Goal: Task Accomplishment & Management: Use online tool/utility

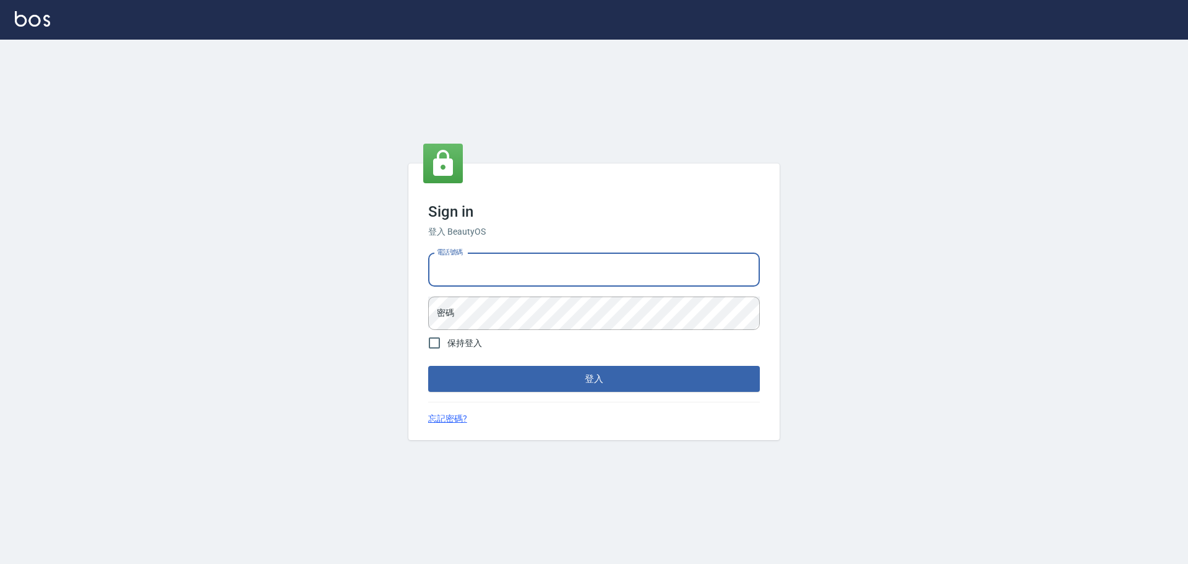
click at [491, 279] on input "電話號碼" at bounding box center [594, 269] width 332 height 33
type input "0916914211"
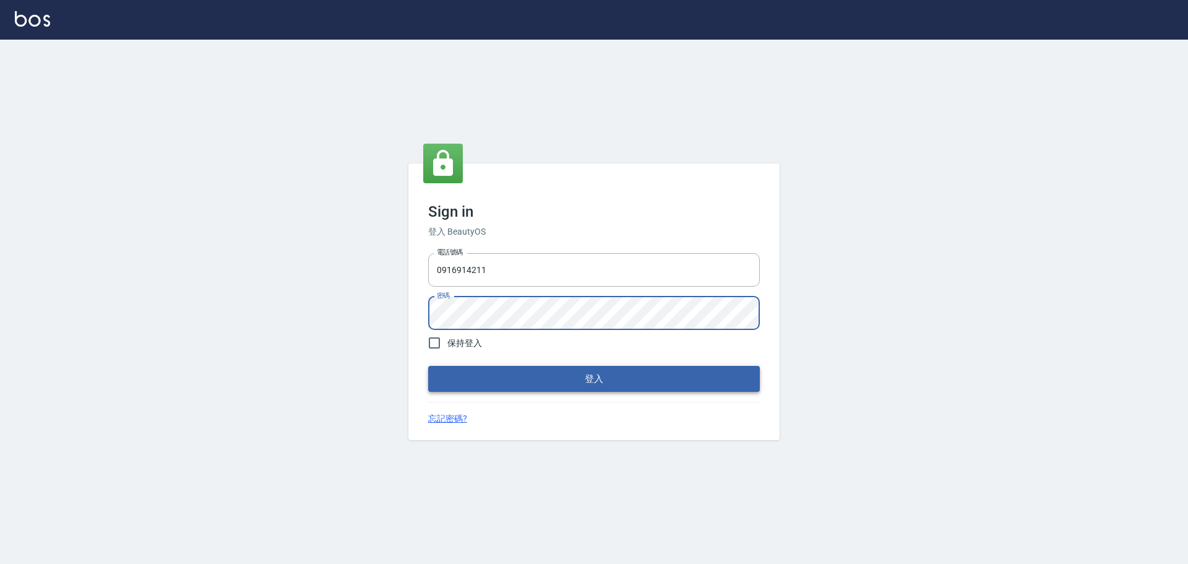
click at [591, 384] on button "登入" at bounding box center [594, 379] width 332 height 26
